Goal: Entertainment & Leisure: Browse casually

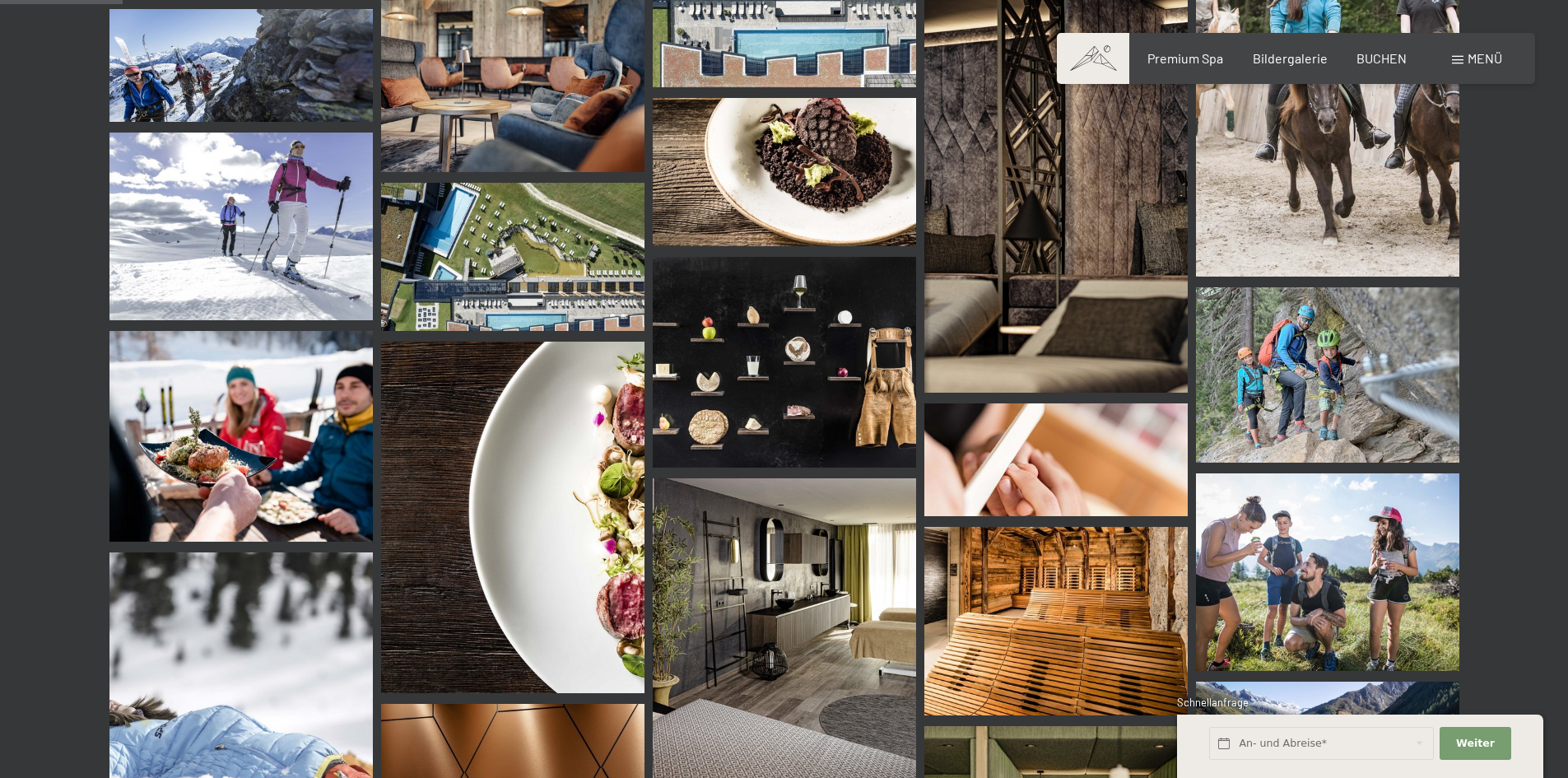
scroll to position [1646, 0]
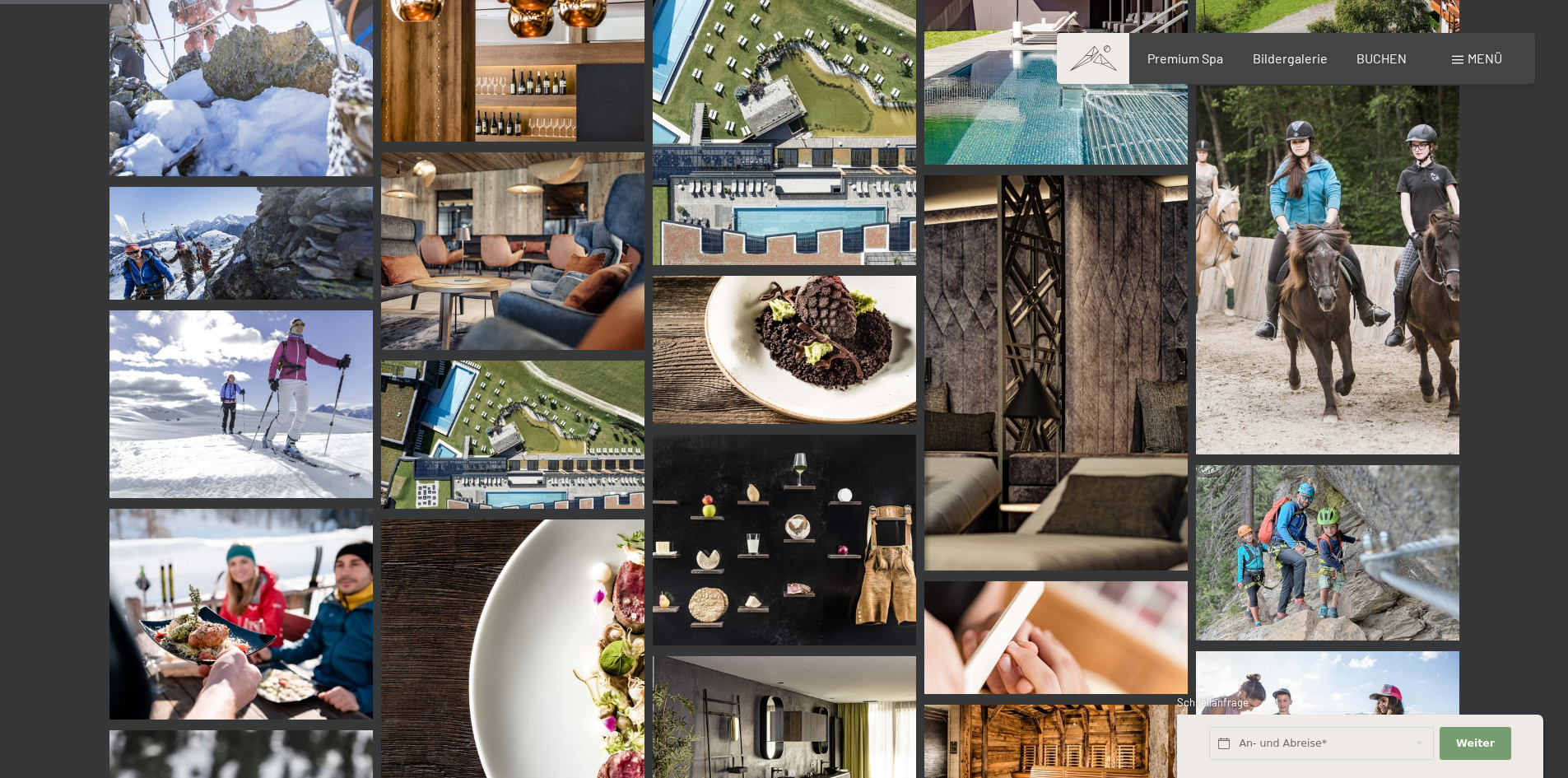
click at [1080, 395] on img at bounding box center [1055, 373] width 263 height 395
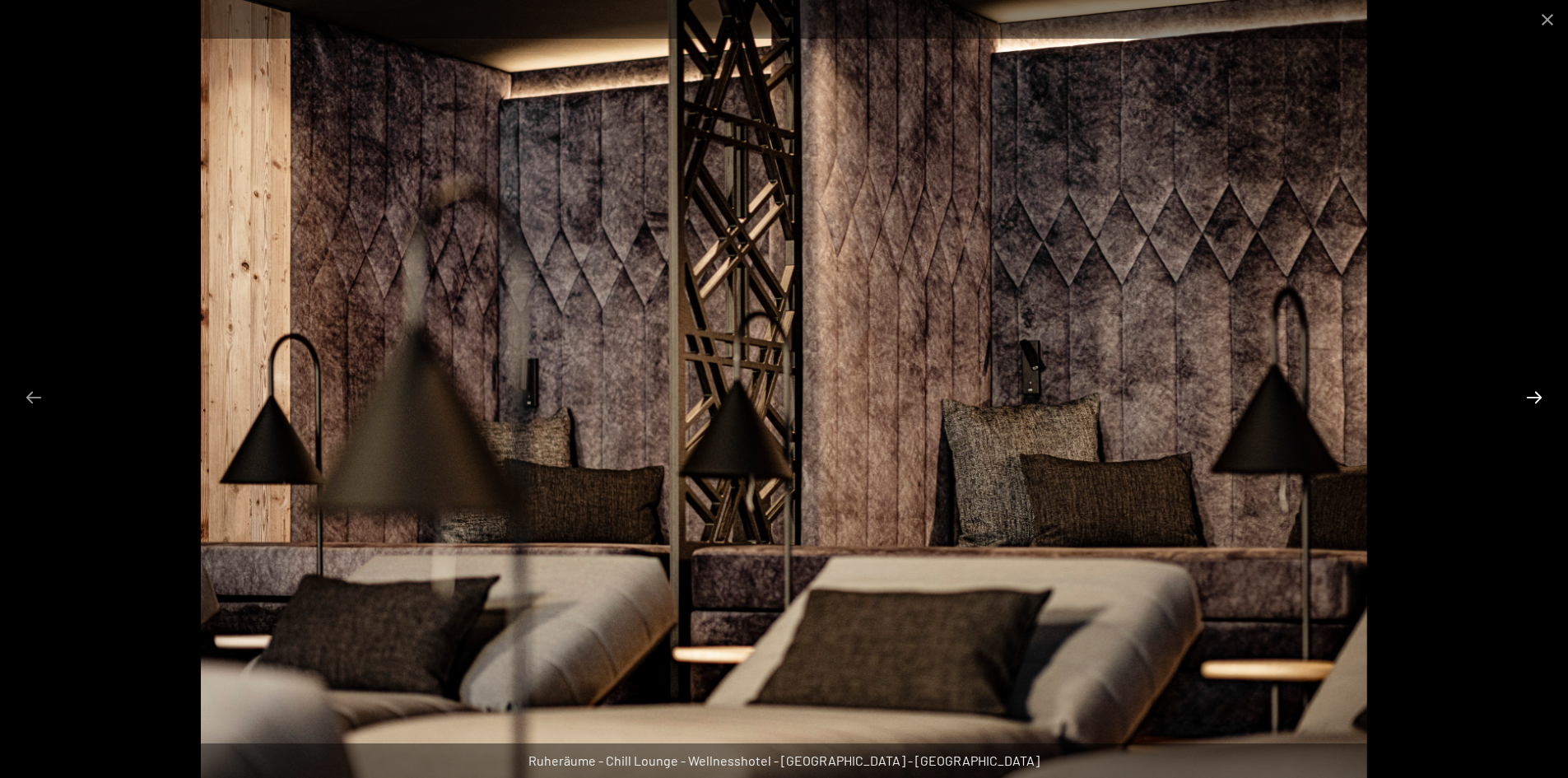
click at [1531, 391] on button "Next slide" at bounding box center [1534, 397] width 35 height 32
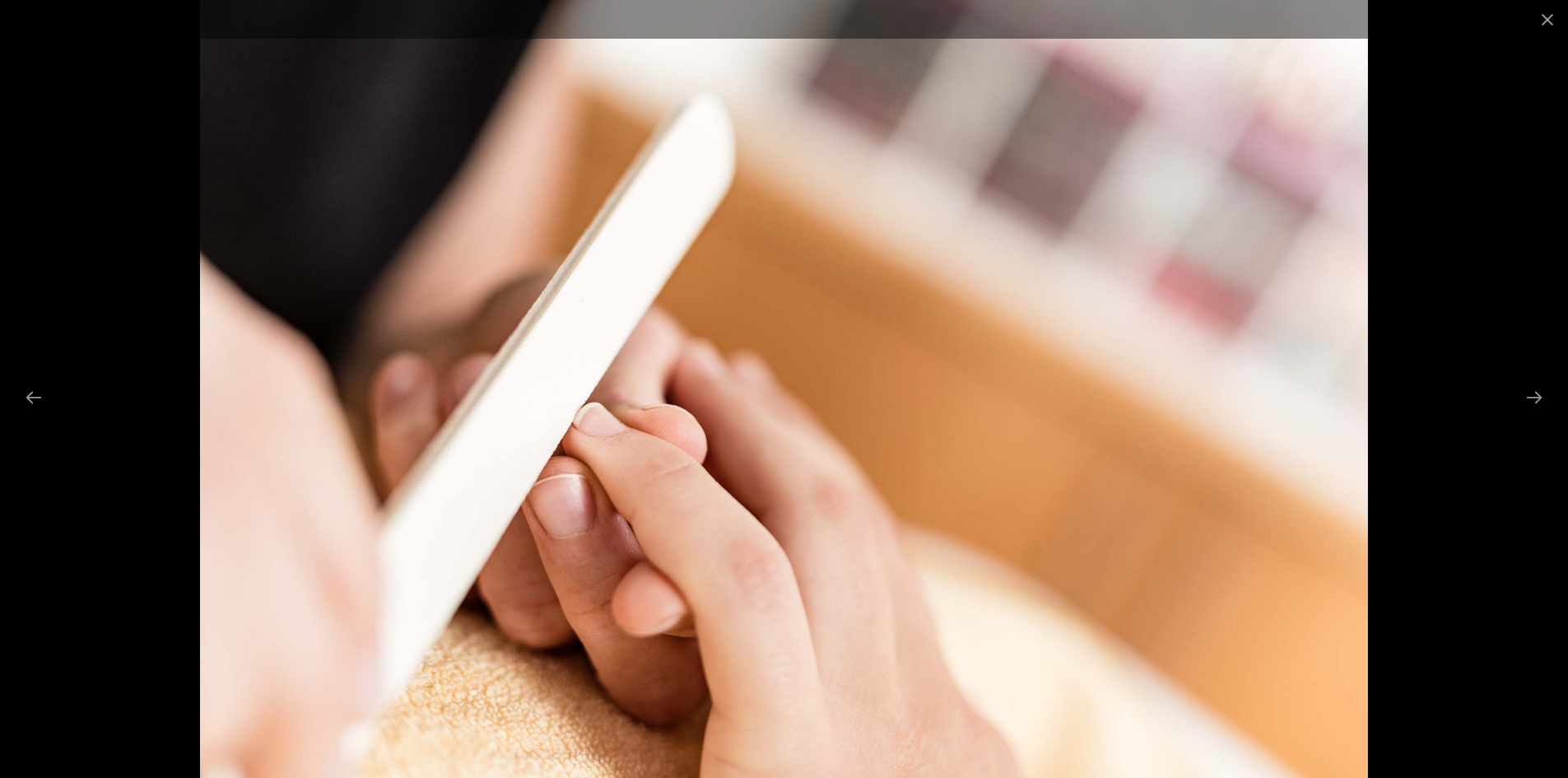
scroll to position [1976, 0]
click at [1534, 397] on button "Next slide" at bounding box center [1534, 397] width 35 height 32
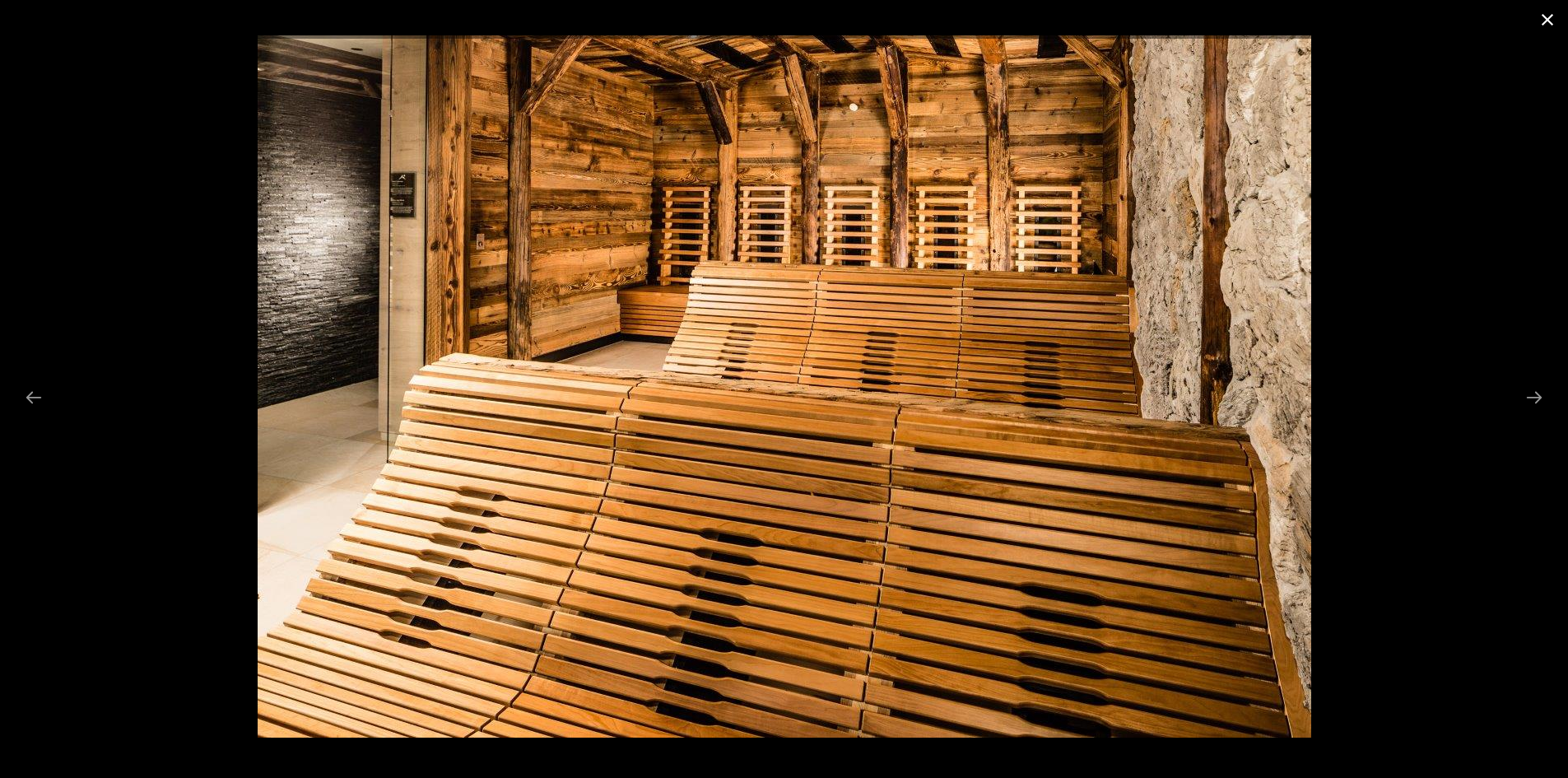
click at [1552, 15] on button "Close gallery" at bounding box center [1546, 19] width 41 height 39
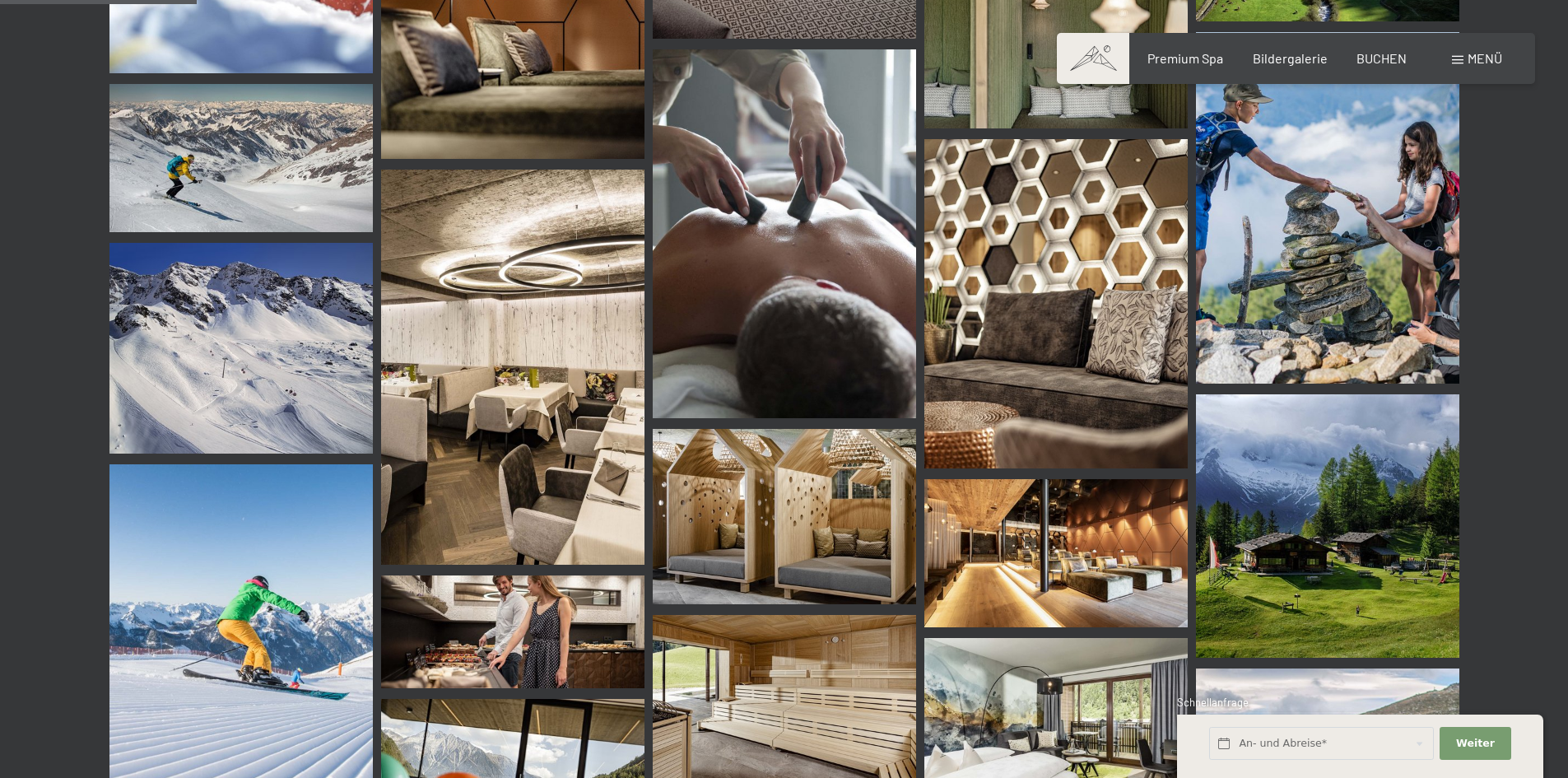
scroll to position [2634, 0]
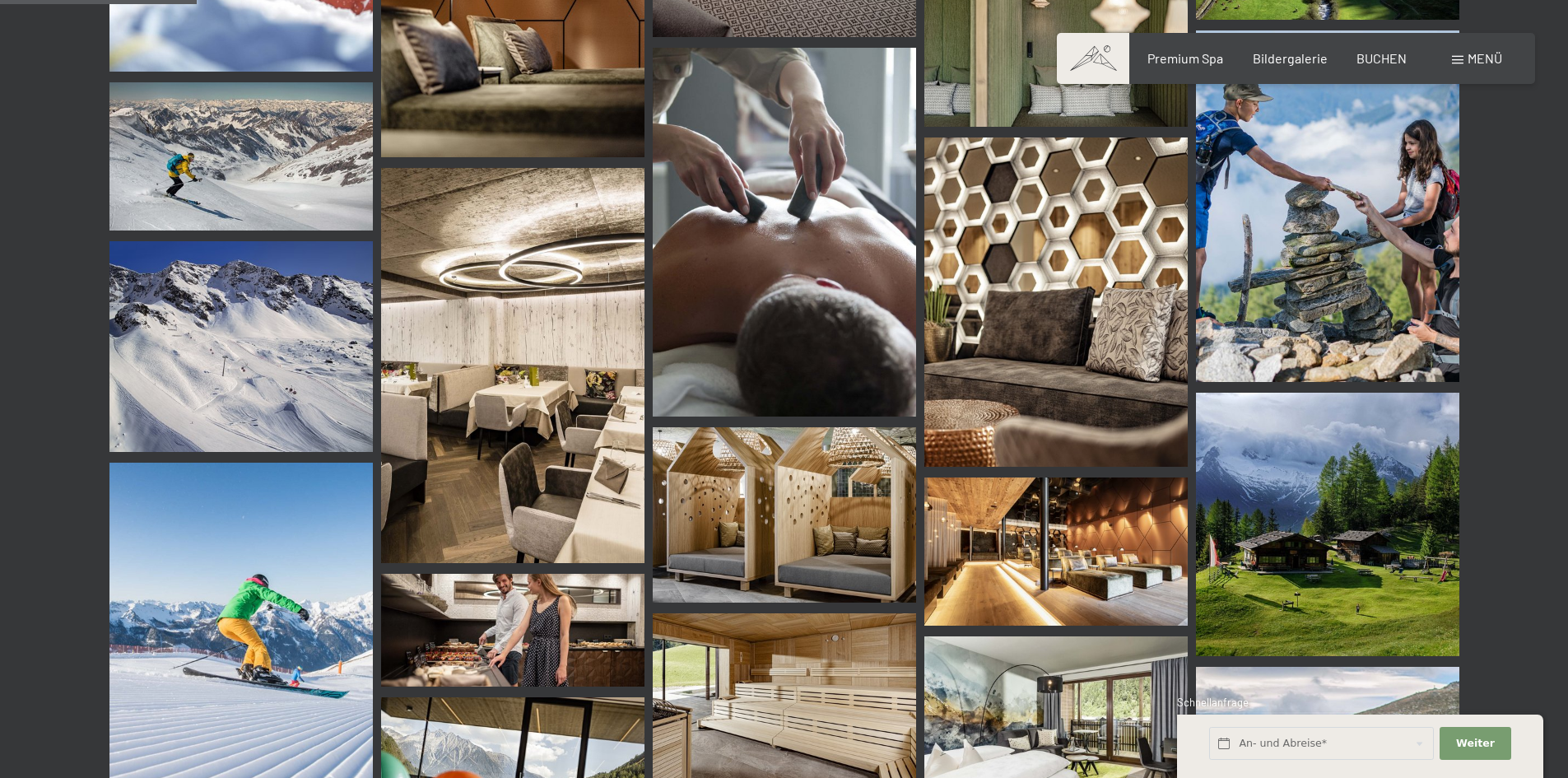
click at [1099, 561] on img at bounding box center [1055, 551] width 263 height 148
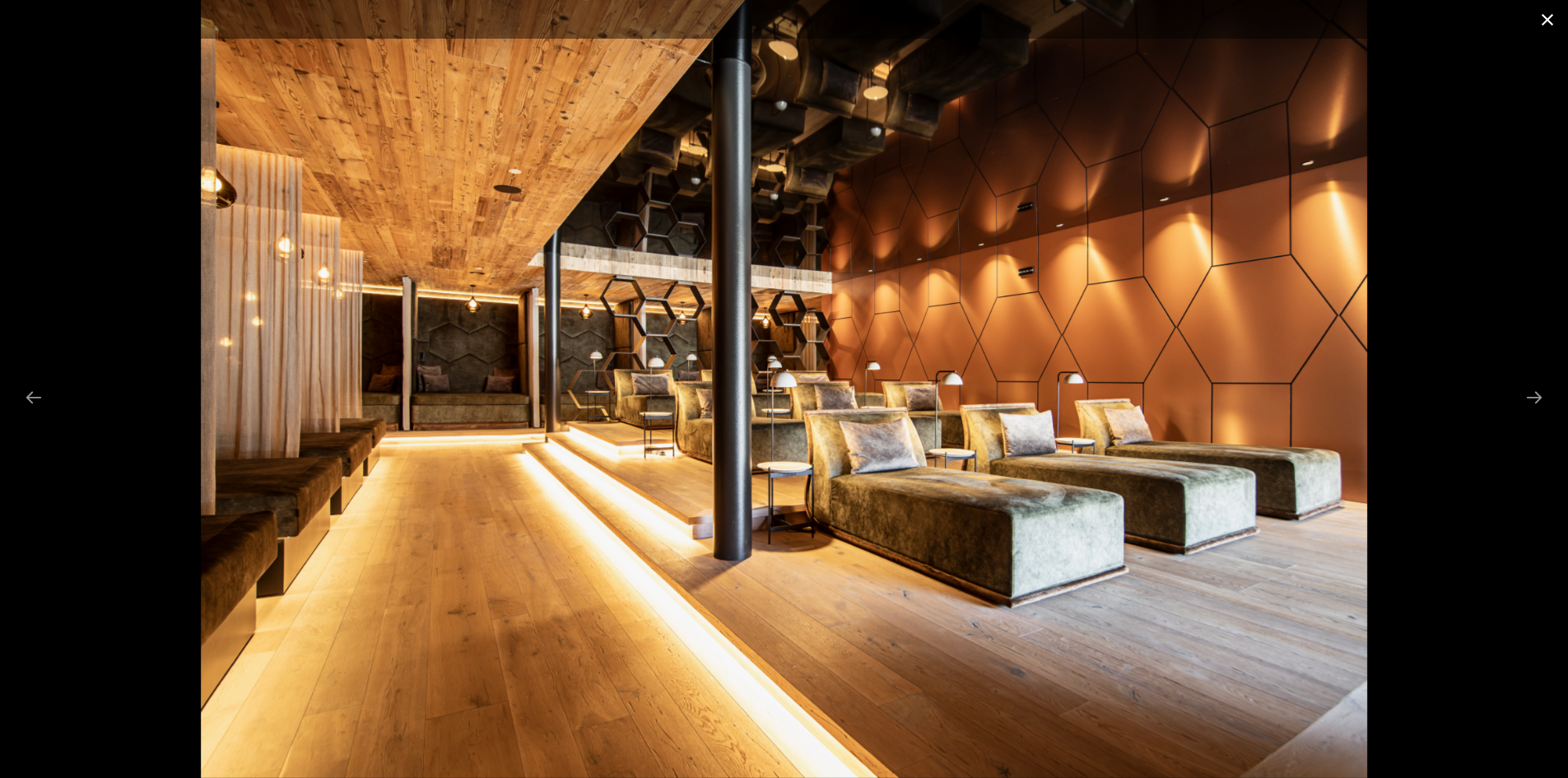
click at [1545, 15] on button "Close gallery" at bounding box center [1546, 19] width 41 height 39
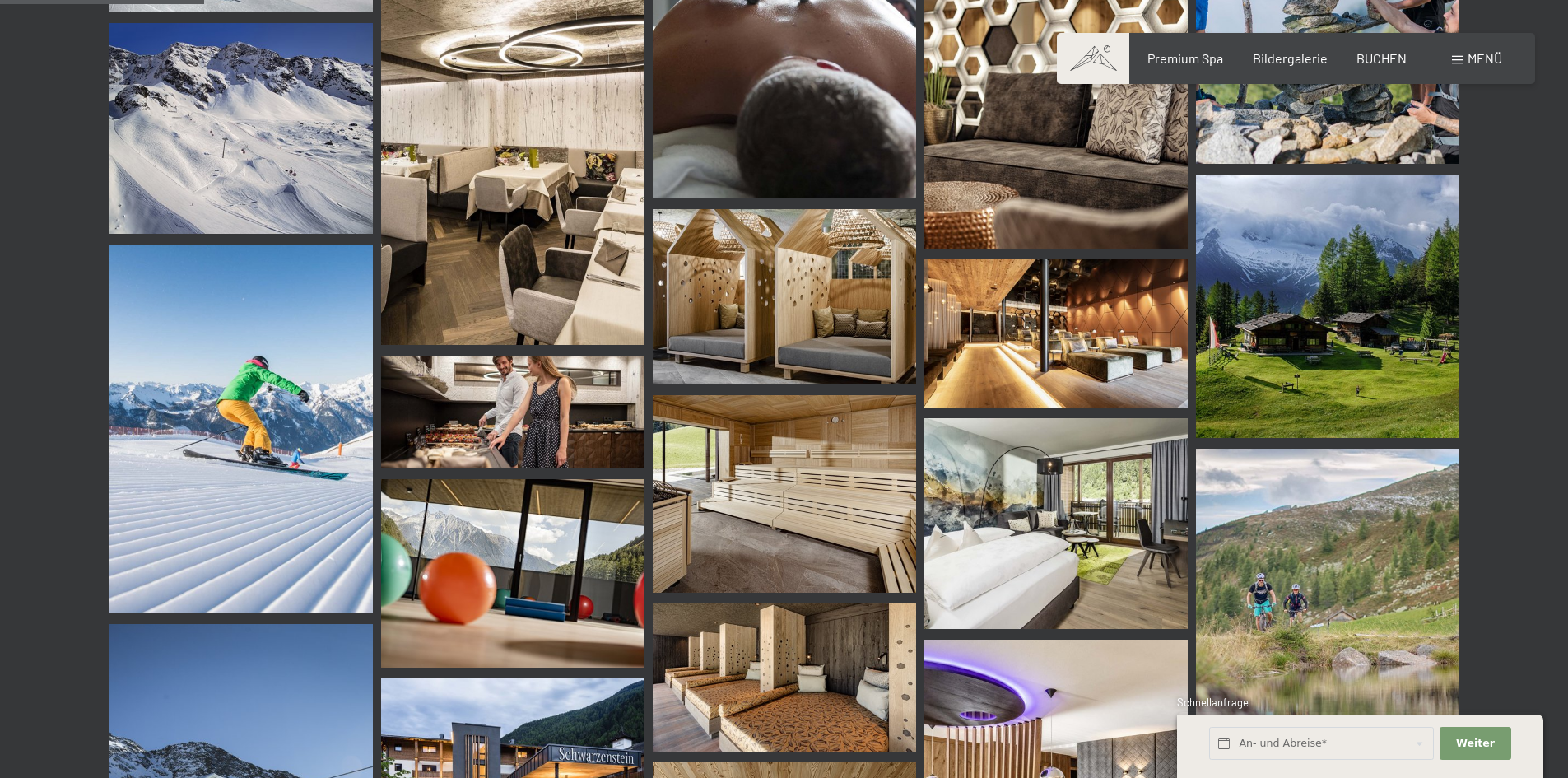
scroll to position [2963, 0]
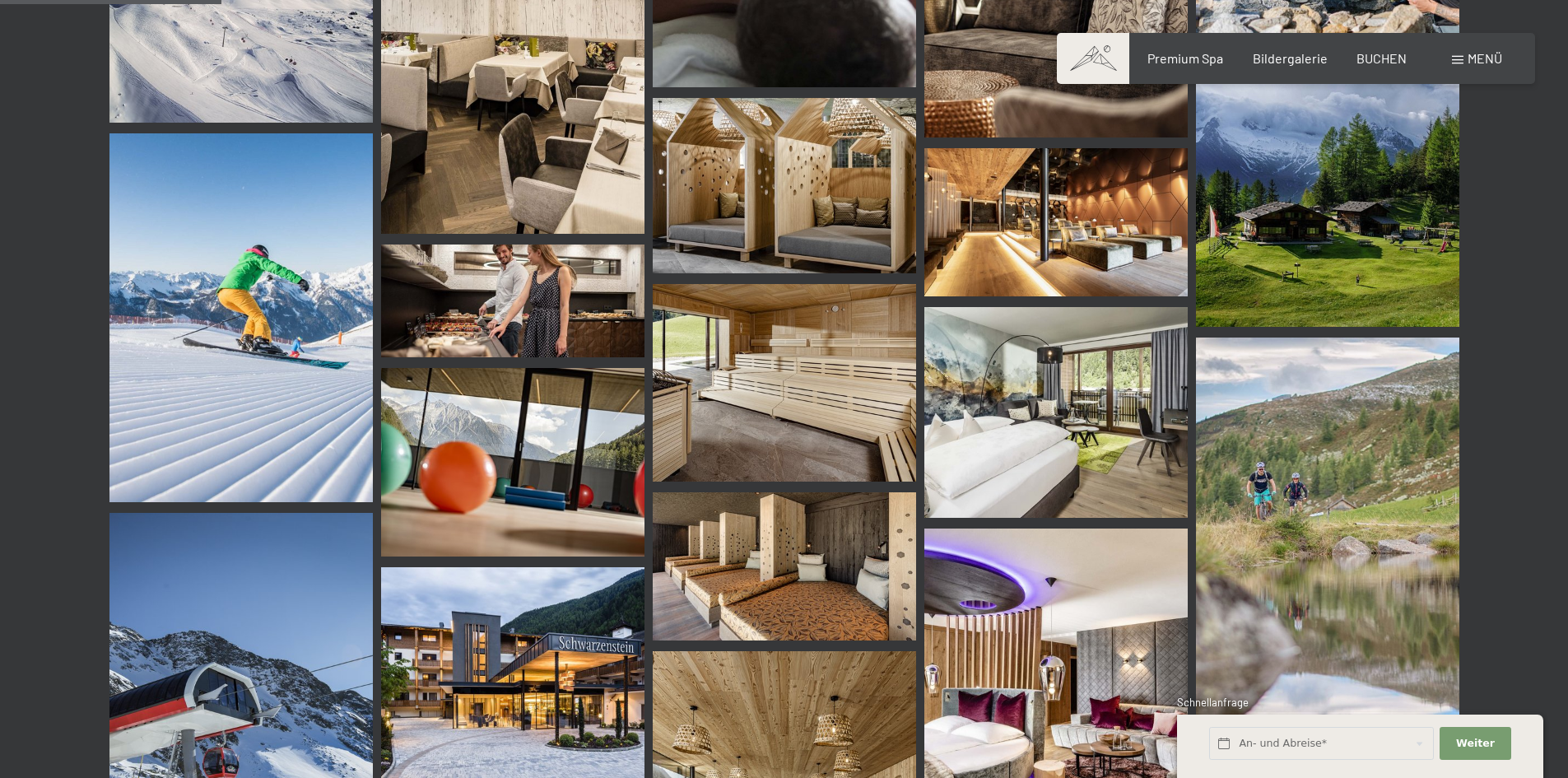
click at [818, 554] on img at bounding box center [784, 566] width 263 height 148
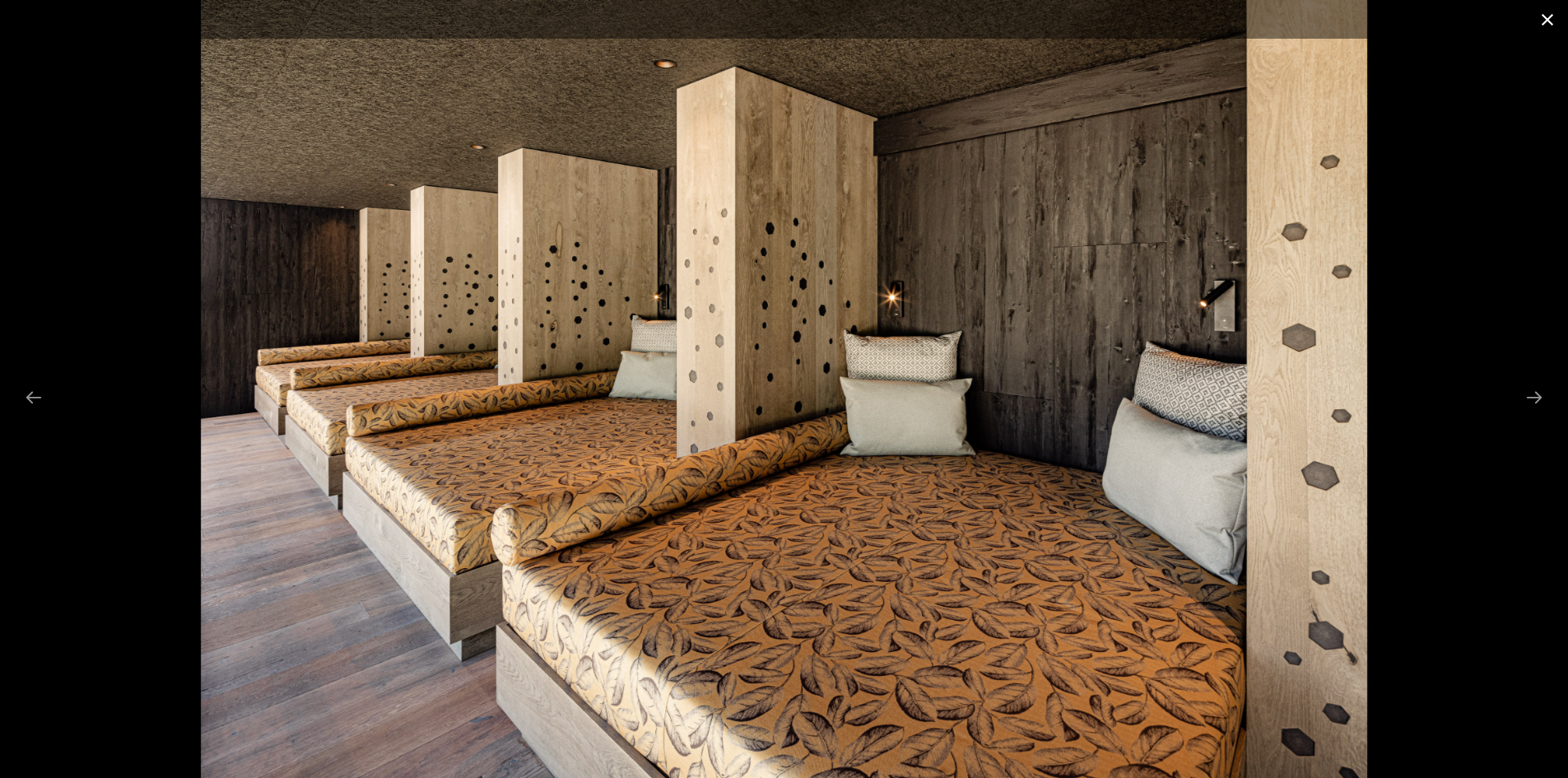
click at [1539, 18] on button "Close gallery" at bounding box center [1546, 19] width 41 height 39
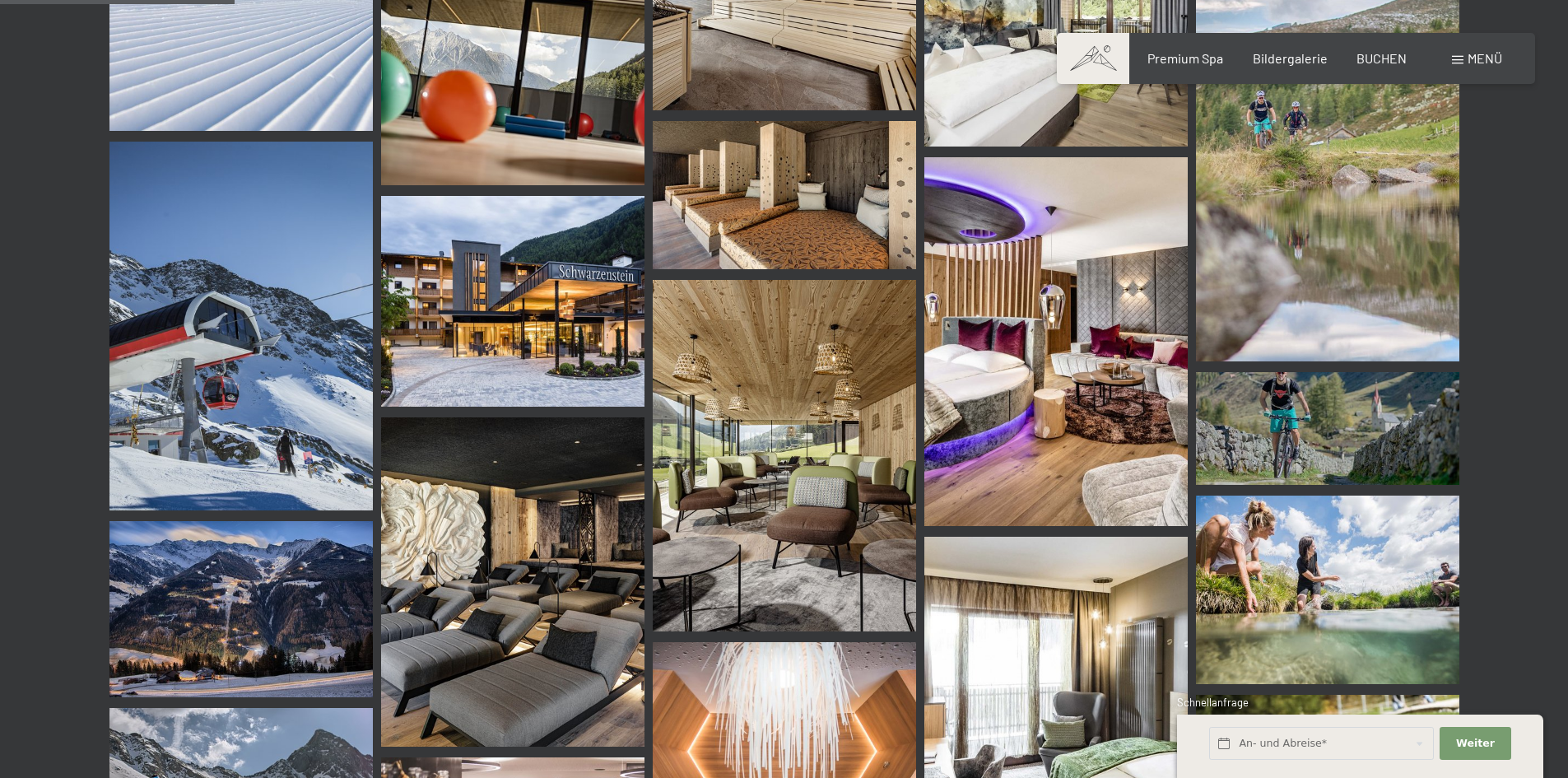
scroll to position [3374, 0]
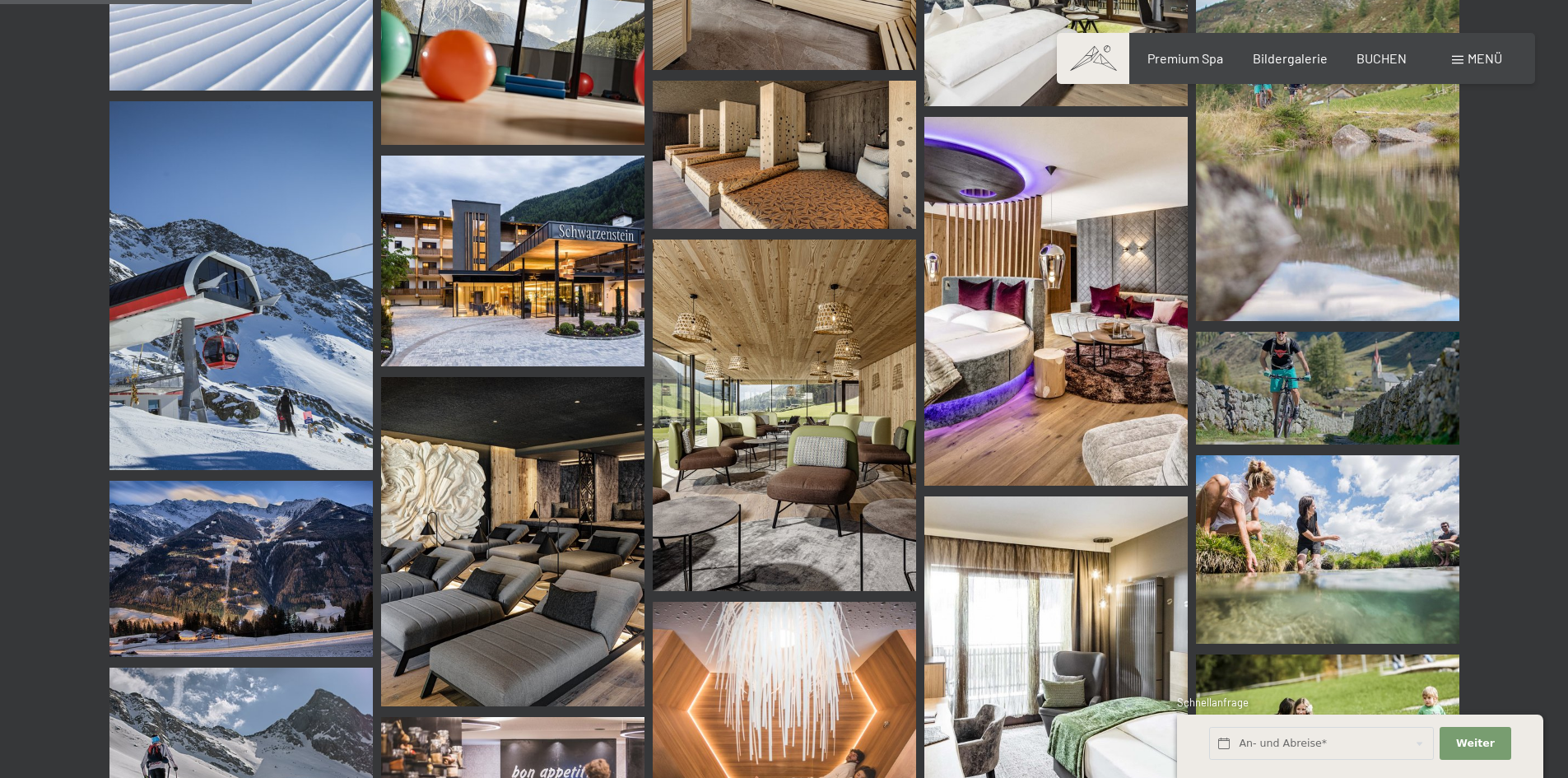
click at [566, 574] on img at bounding box center [512, 542] width 263 height 329
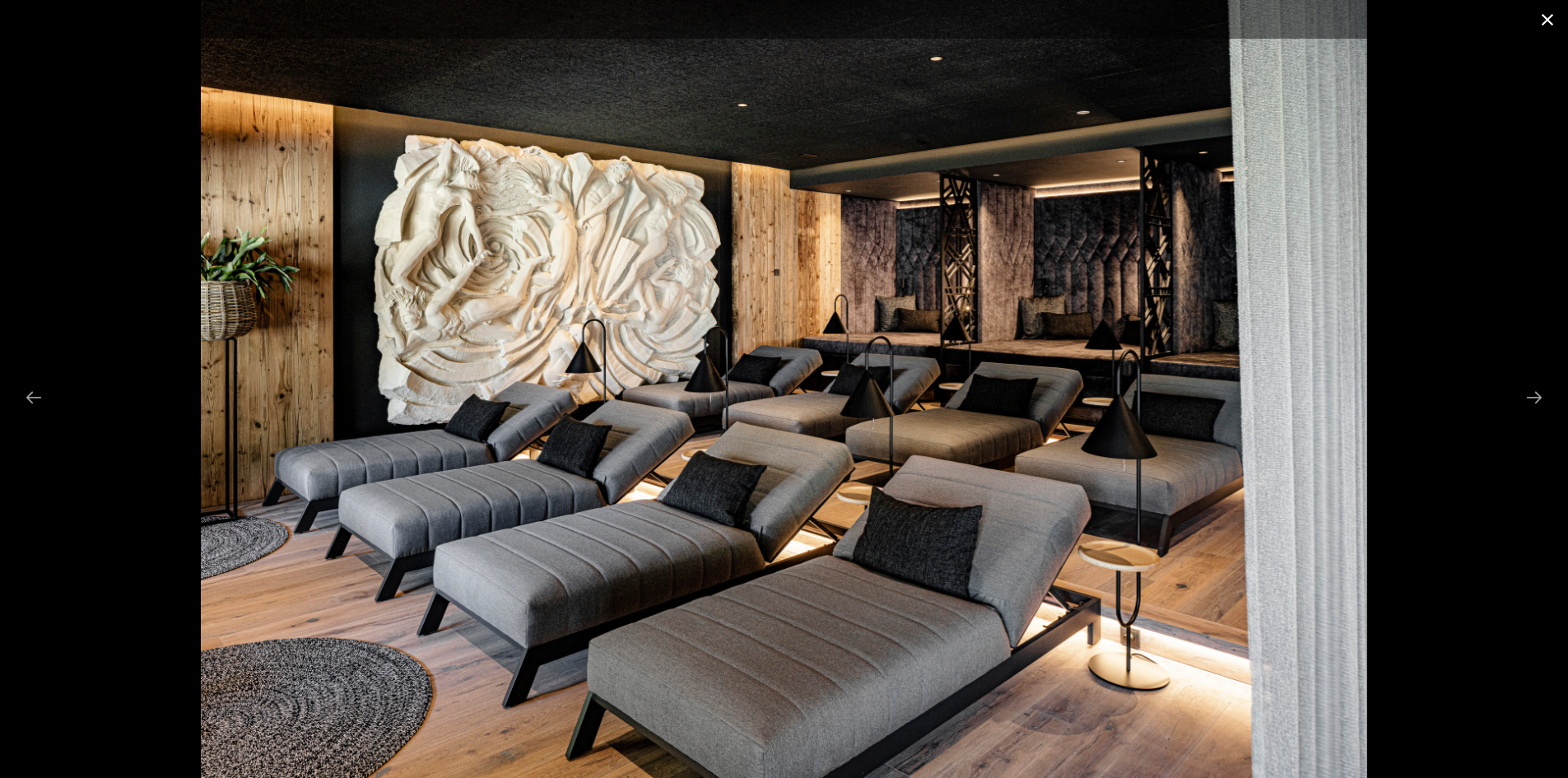
click at [1550, 16] on button "Close gallery" at bounding box center [1546, 19] width 41 height 39
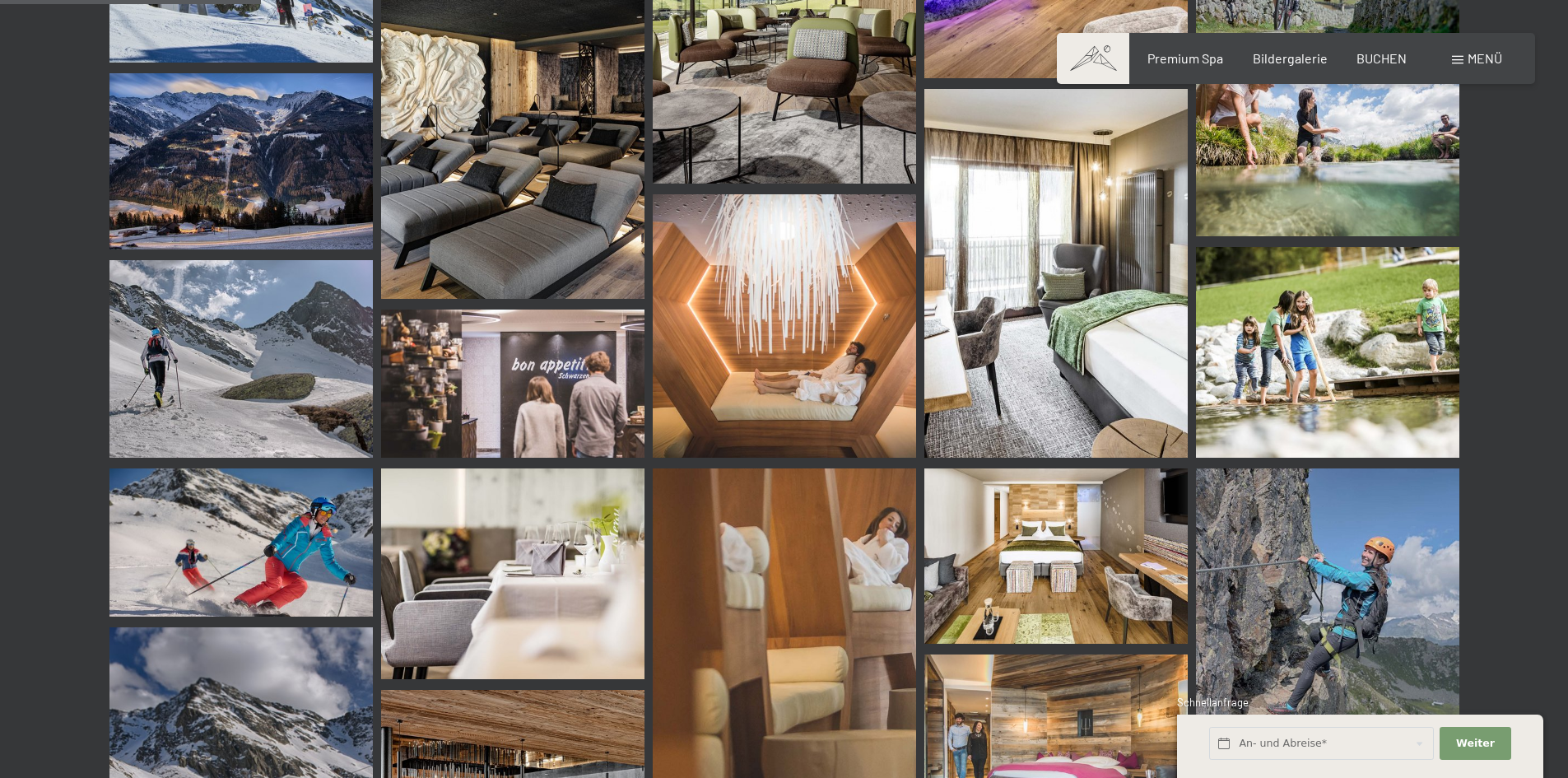
scroll to position [3786, 0]
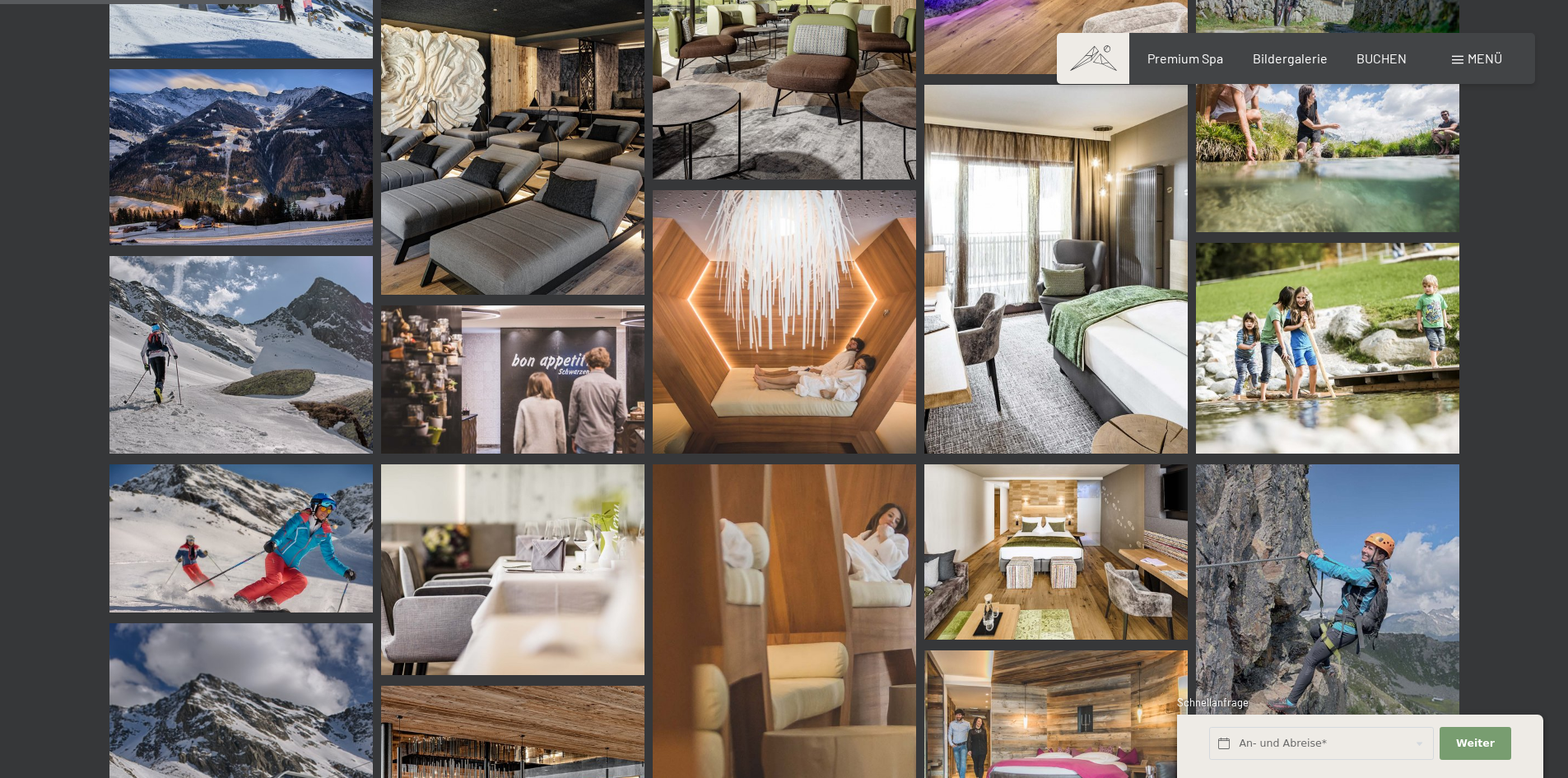
click at [847, 379] on img at bounding box center [784, 322] width 263 height 263
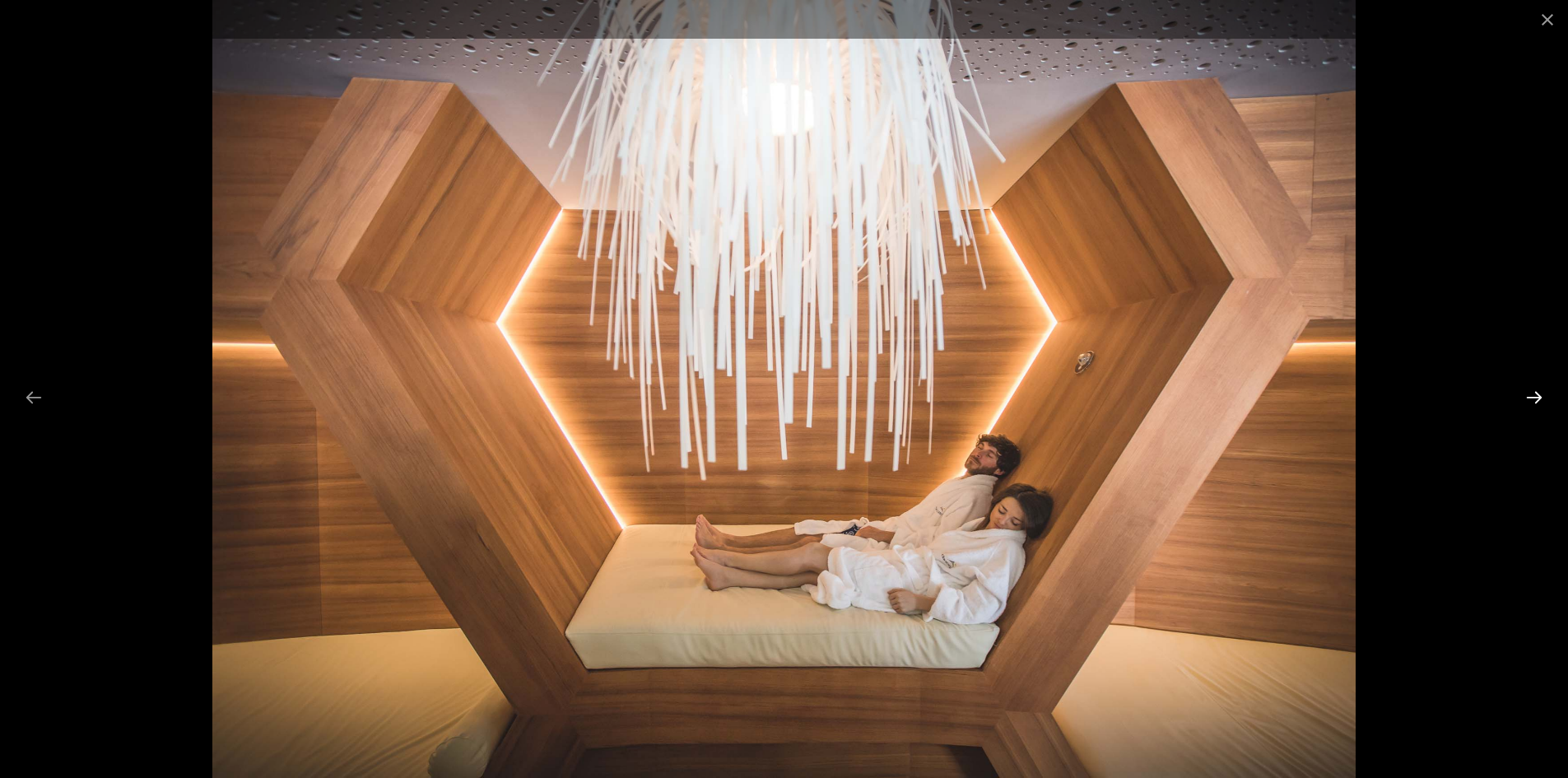
click at [1534, 393] on button "Next slide" at bounding box center [1534, 397] width 35 height 32
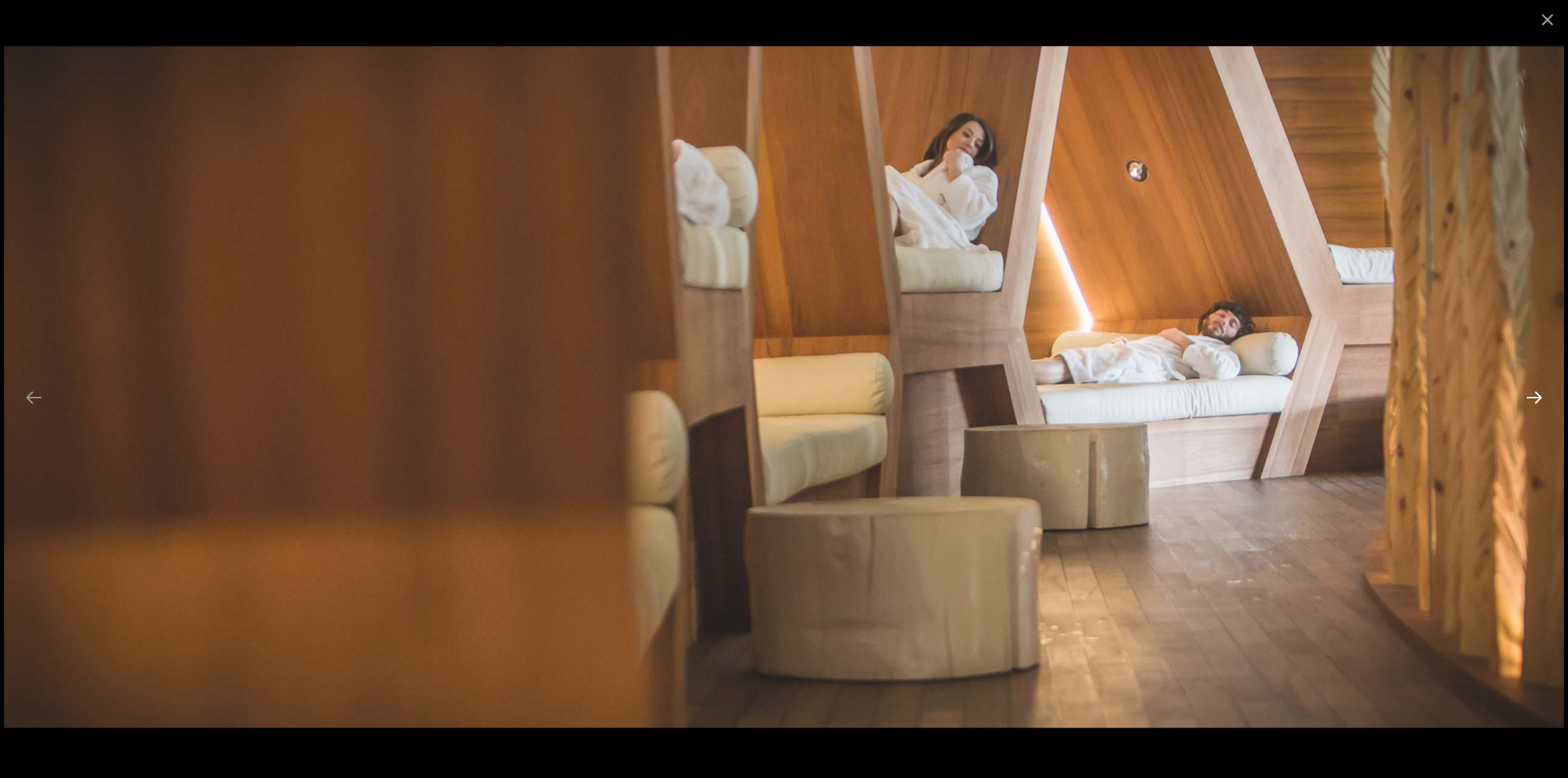
click at [1539, 398] on button "Next slide" at bounding box center [1534, 397] width 35 height 32
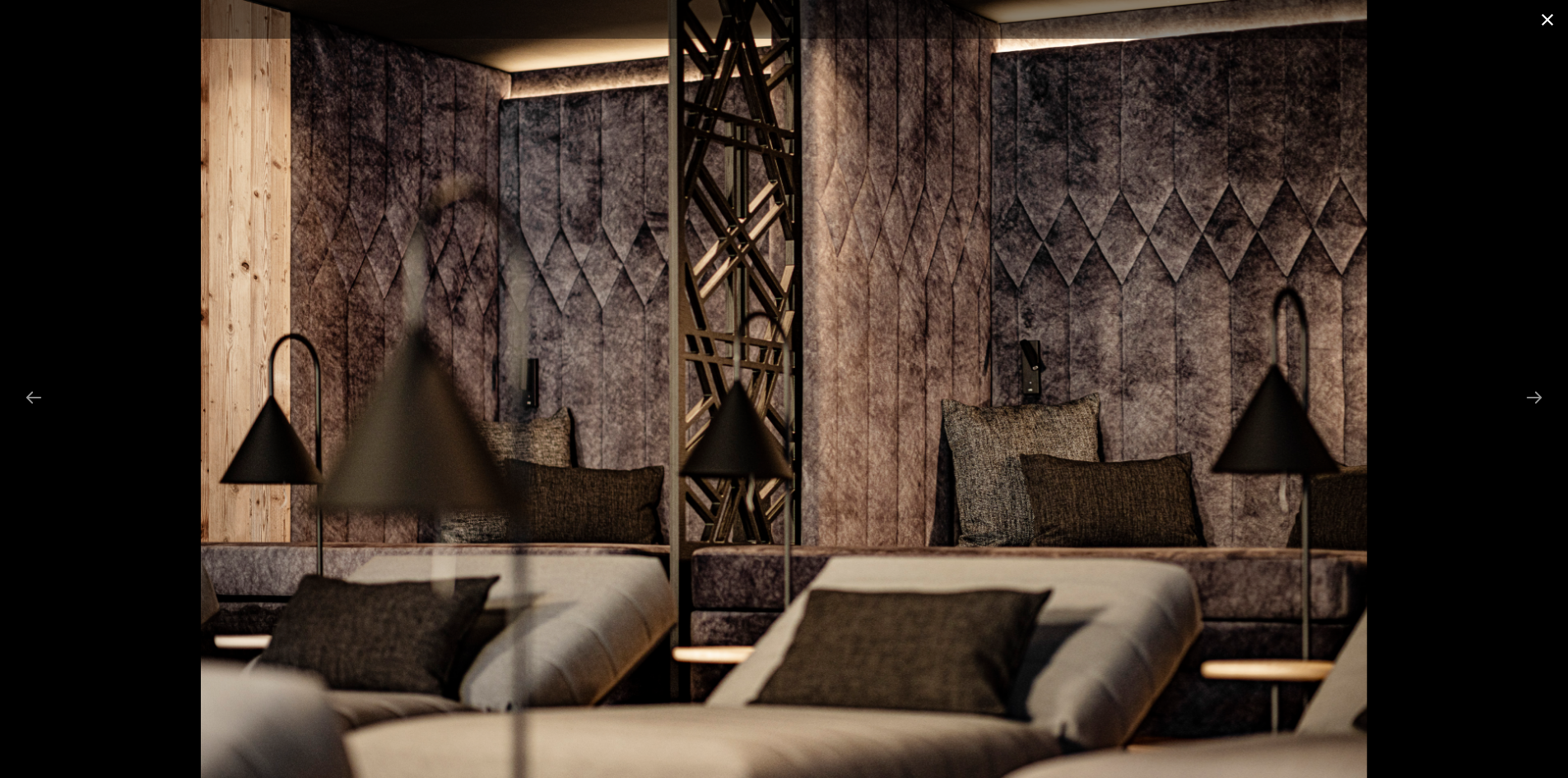
click at [1541, 21] on button "Close gallery" at bounding box center [1546, 19] width 41 height 39
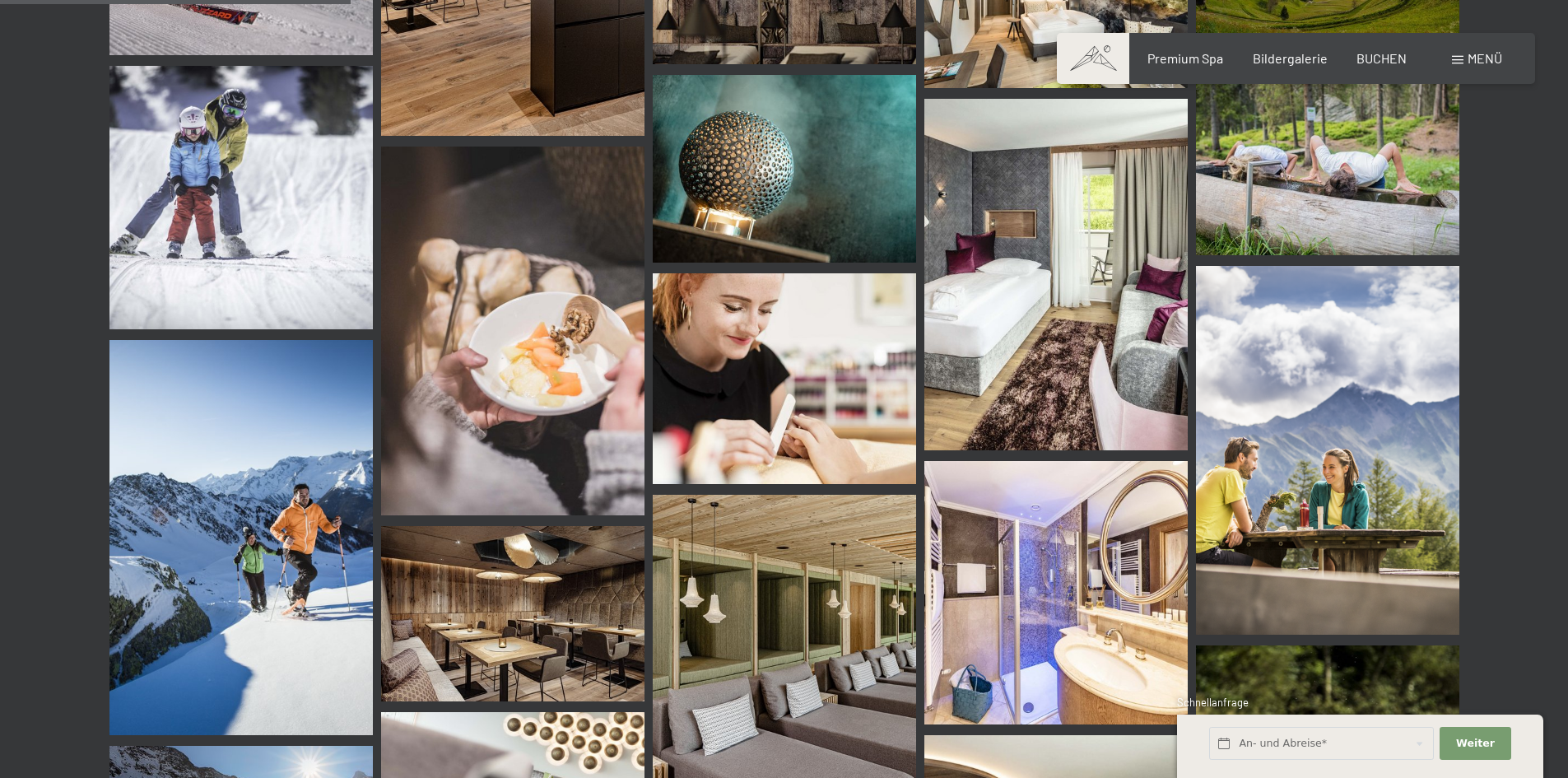
scroll to position [5103, 0]
